Goal: Task Accomplishment & Management: Manage account settings

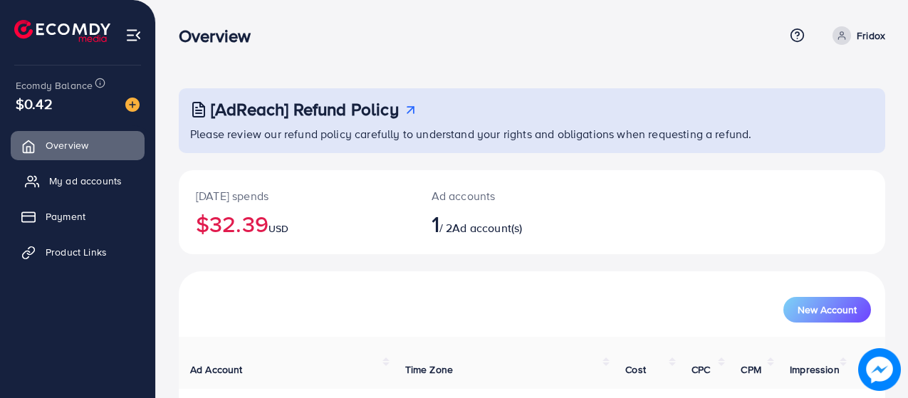
click at [99, 184] on span "My ad accounts" at bounding box center [85, 181] width 73 height 14
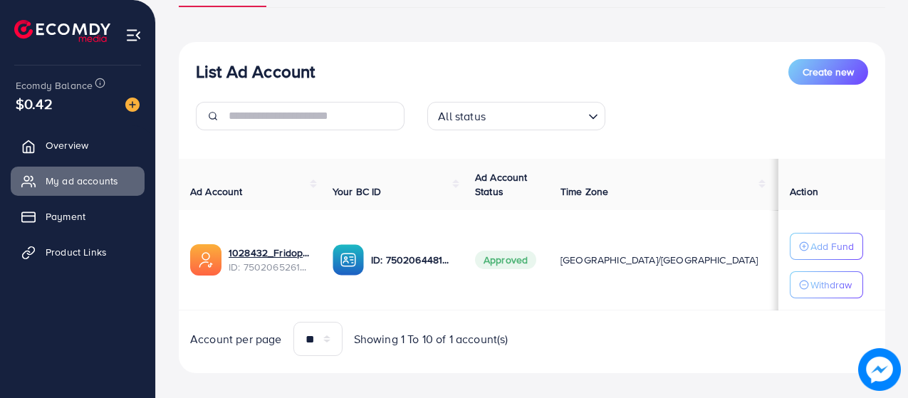
scroll to position [144, 0]
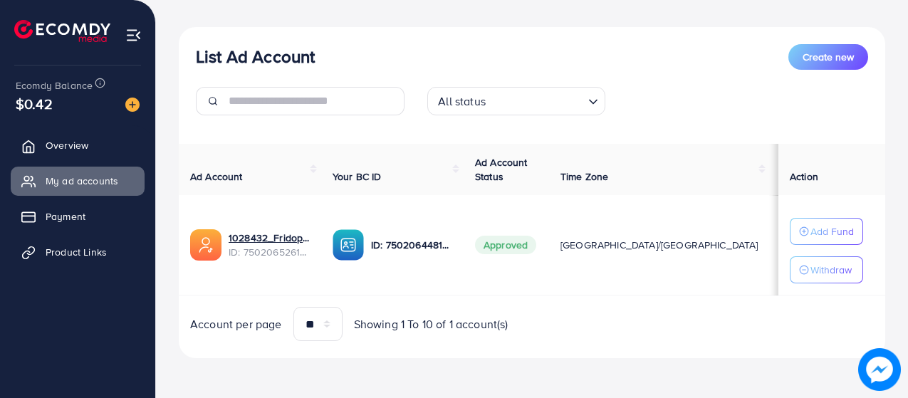
click at [128, 110] on img at bounding box center [132, 105] width 14 height 14
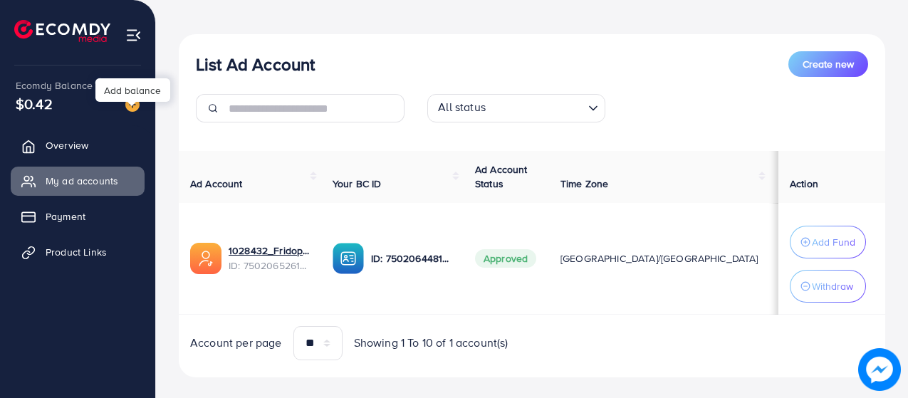
scroll to position [152, 0]
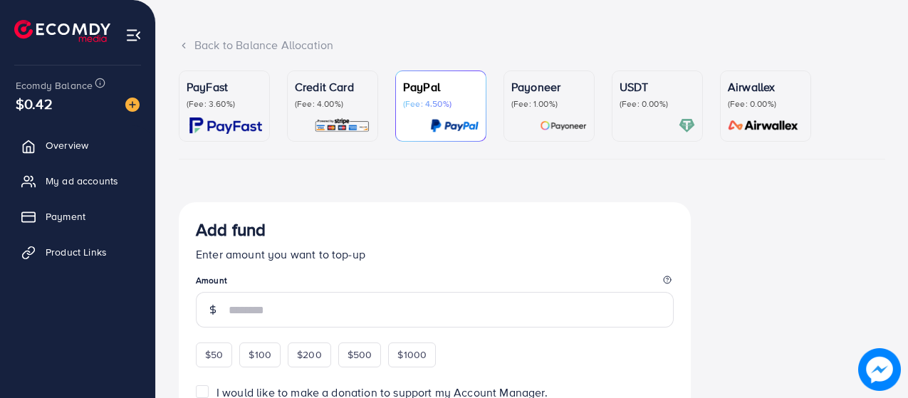
scroll to position [71, 0]
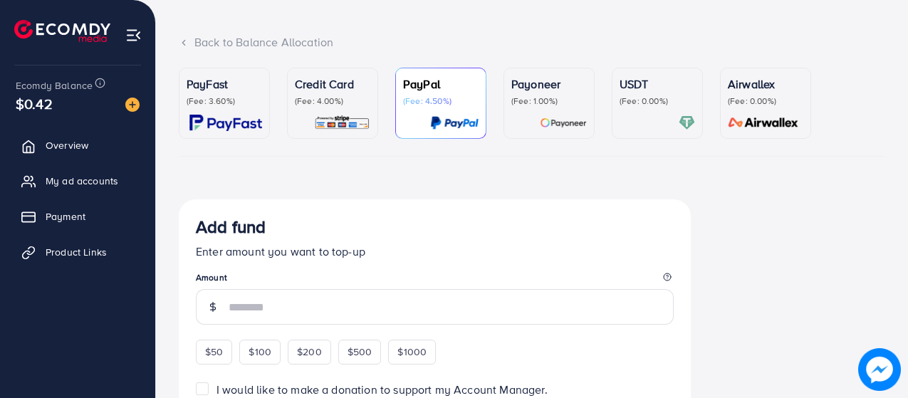
click at [353, 98] on p "(Fee: 4.00%)" at bounding box center [332, 100] width 75 height 11
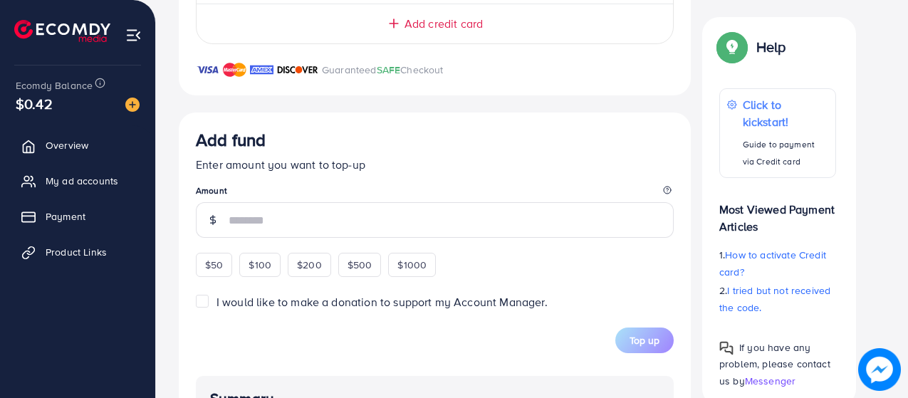
scroll to position [521, 0]
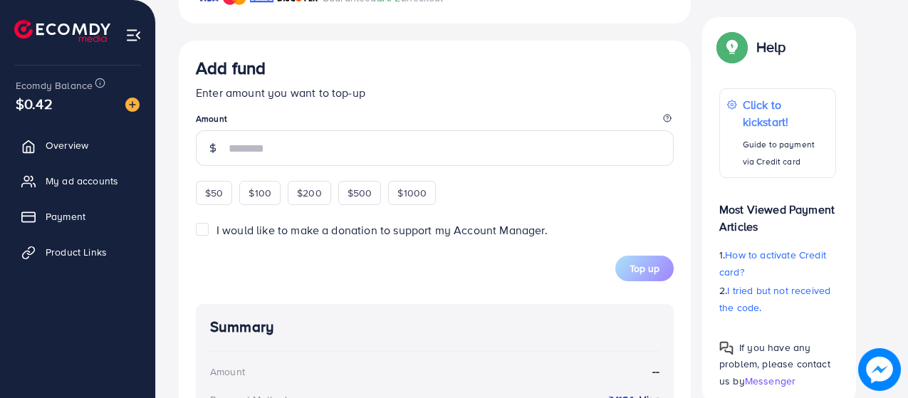
click at [296, 145] on input "number" at bounding box center [451, 148] width 445 height 36
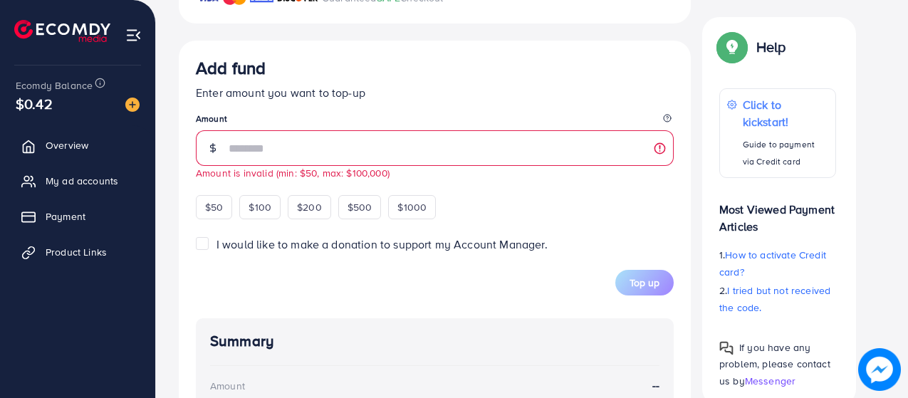
type input "*"
click at [449, 78] on div "Add fund" at bounding box center [435, 71] width 478 height 26
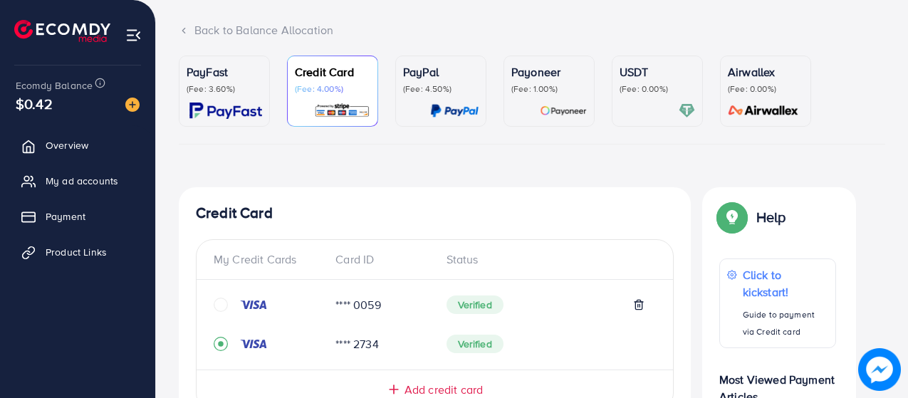
scroll to position [75, 0]
